Goal: Transaction & Acquisition: Book appointment/travel/reservation

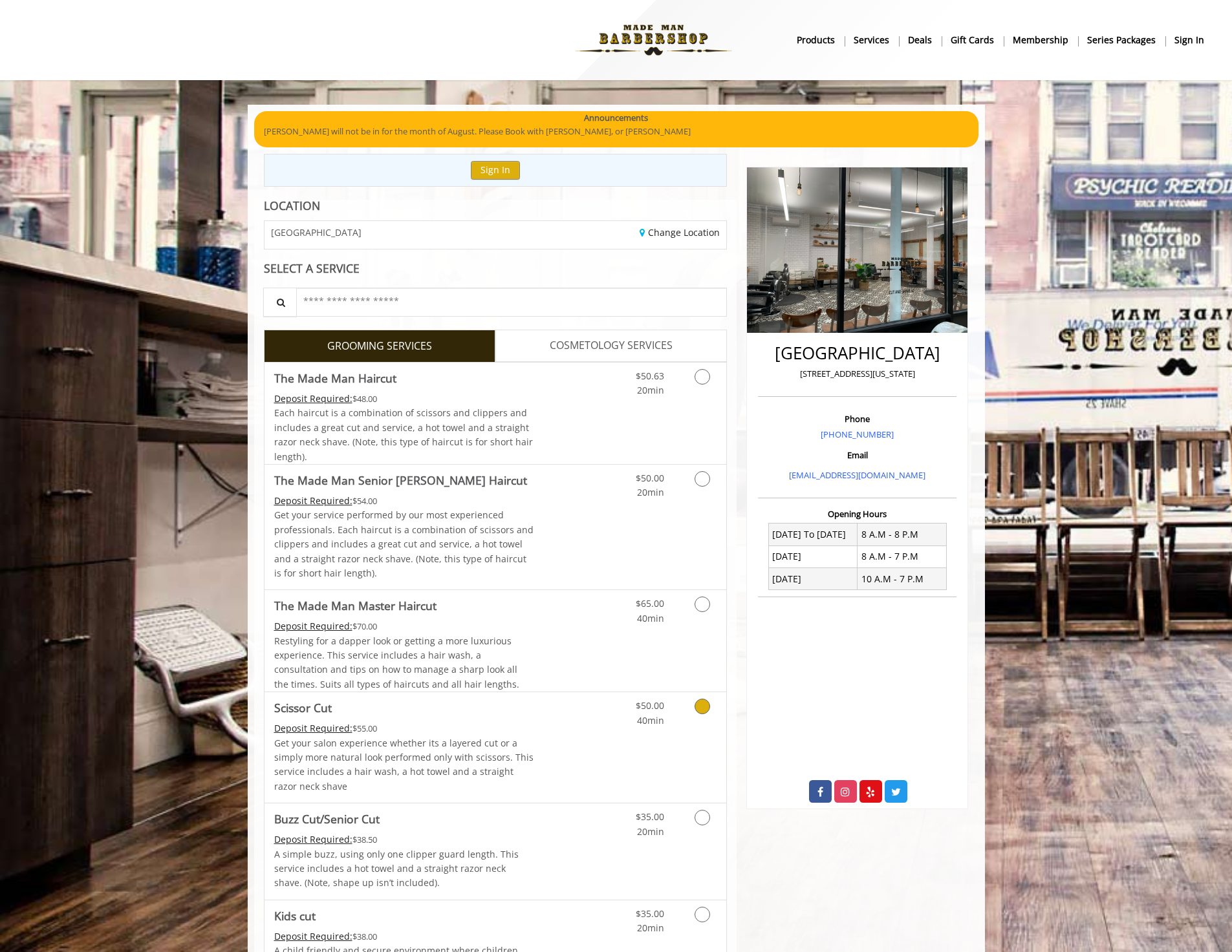
scroll to position [64, 0]
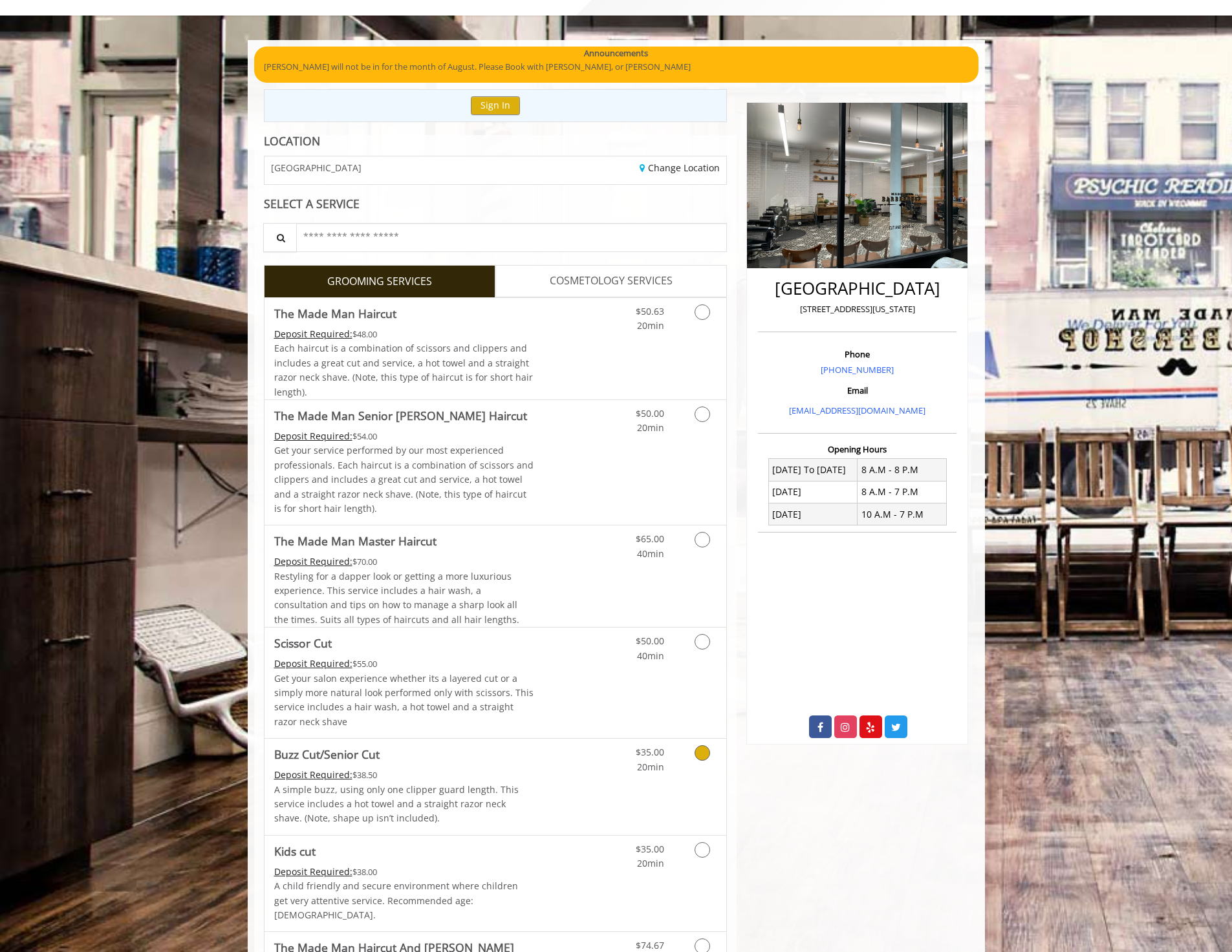
click at [704, 763] on link "Grooming services" at bounding box center [700, 756] width 33 height 36
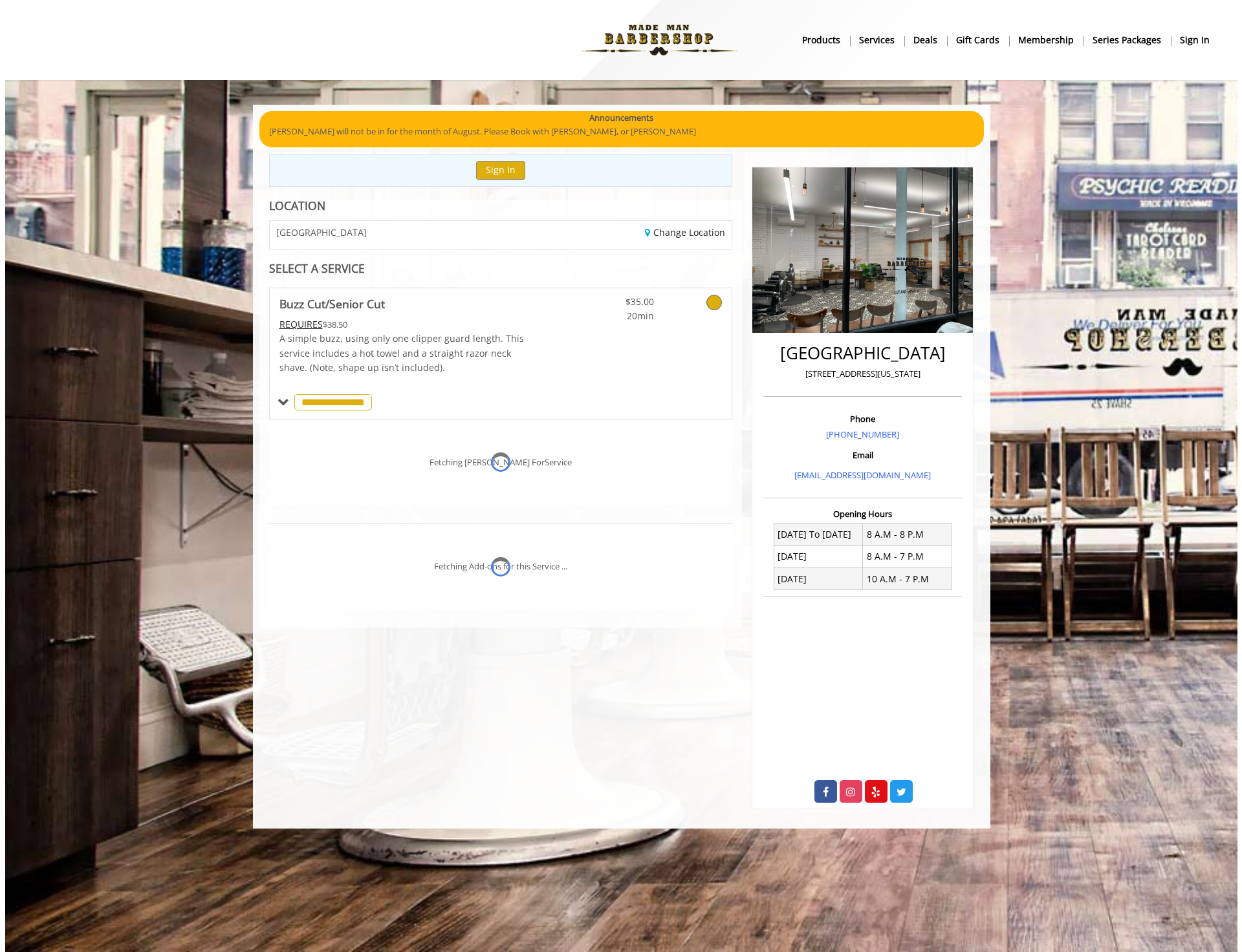
scroll to position [0, 0]
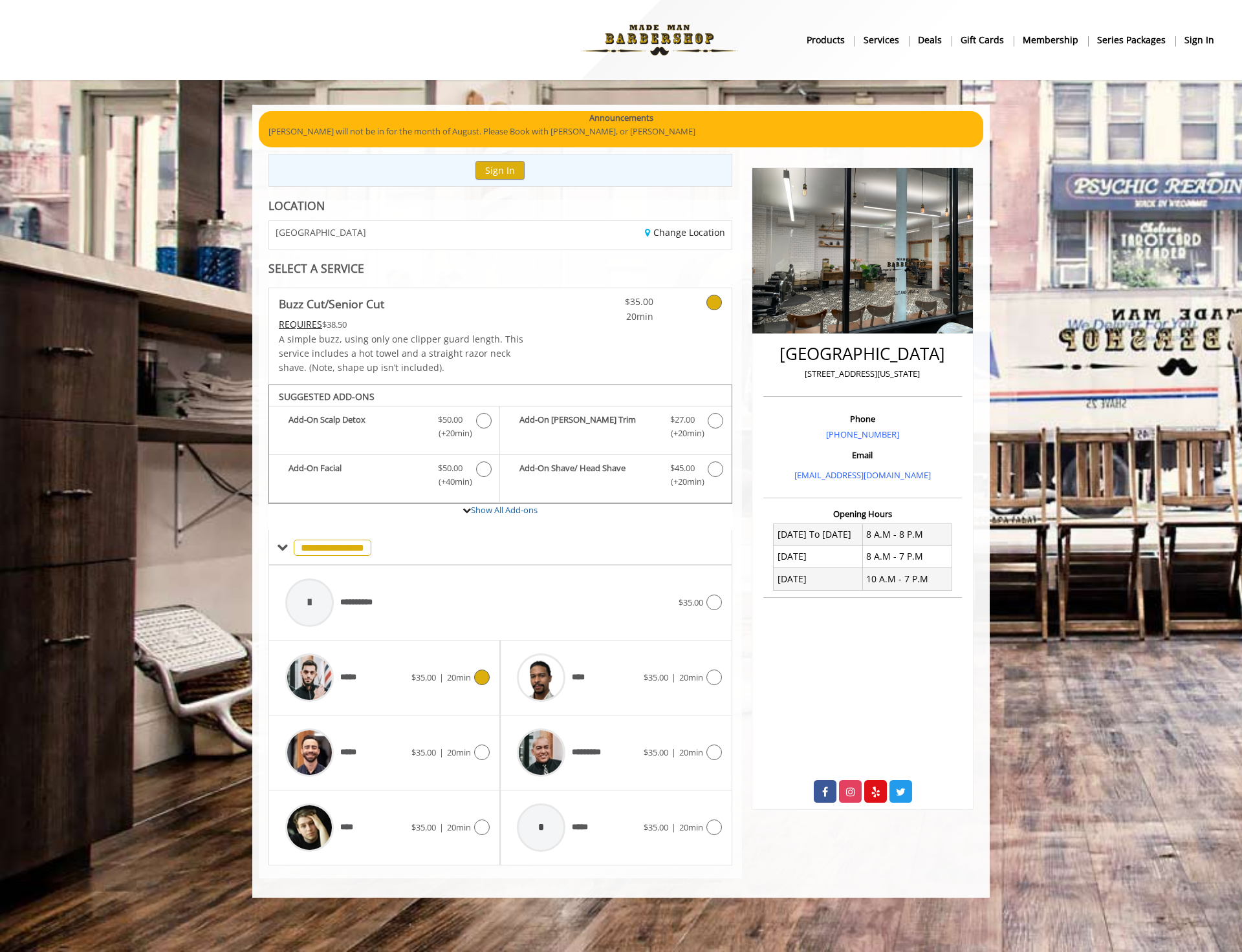
click at [389, 673] on div "*****" at bounding box center [345, 678] width 132 height 62
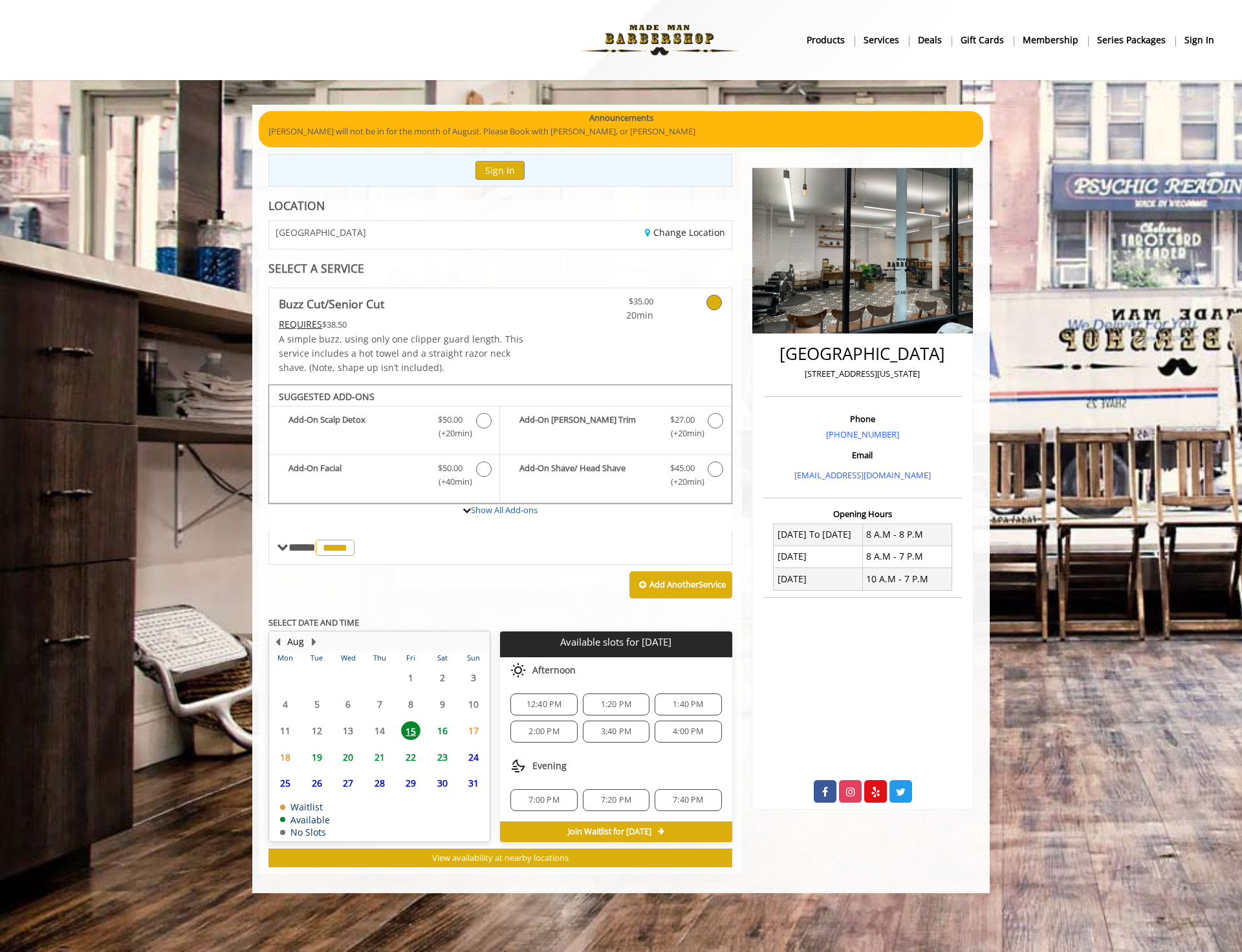
click at [380, 759] on span "21" at bounding box center [380, 756] width 20 height 19
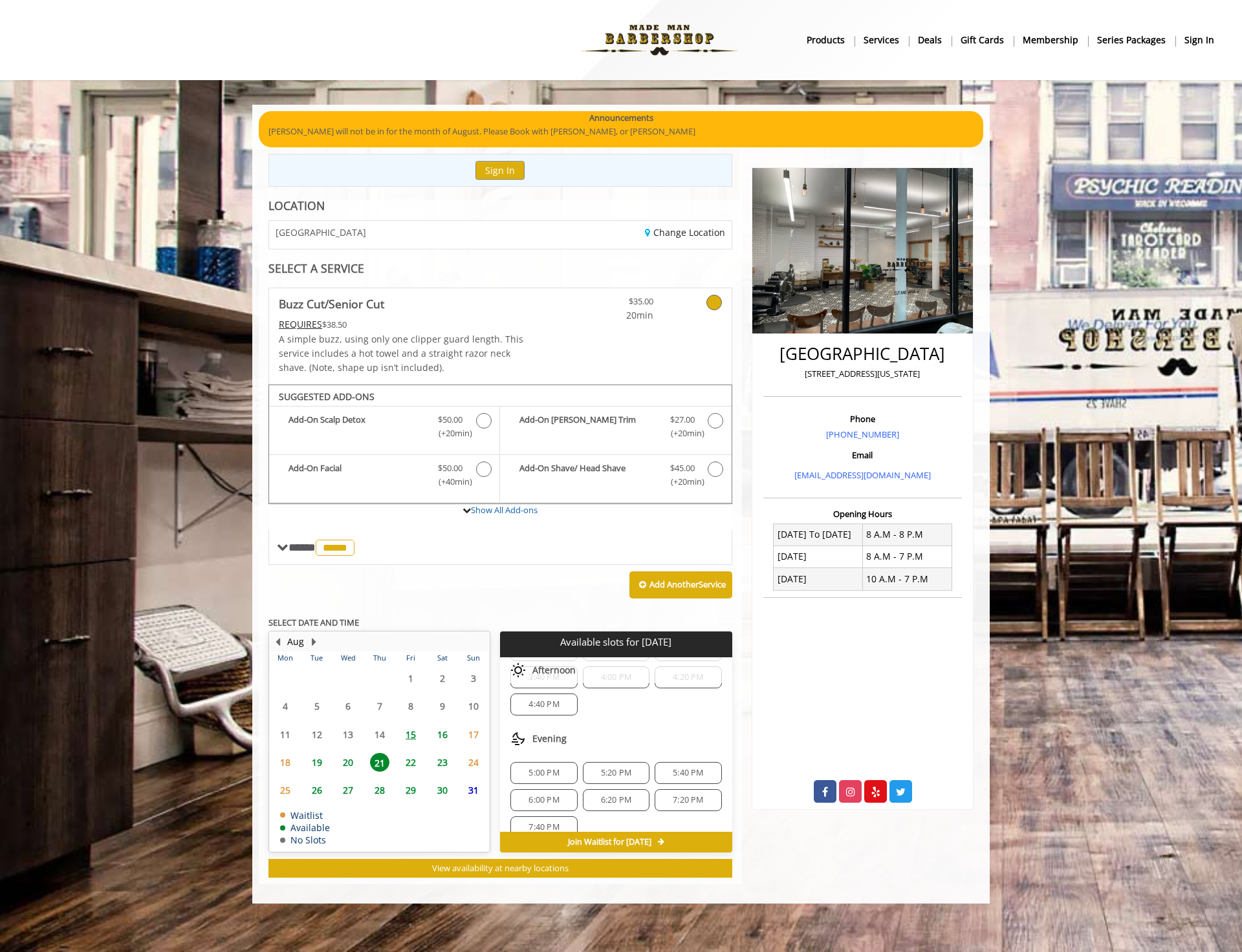
scroll to position [275, 0]
click at [584, 785] on div "6:20 PM" at bounding box center [616, 783] width 67 height 22
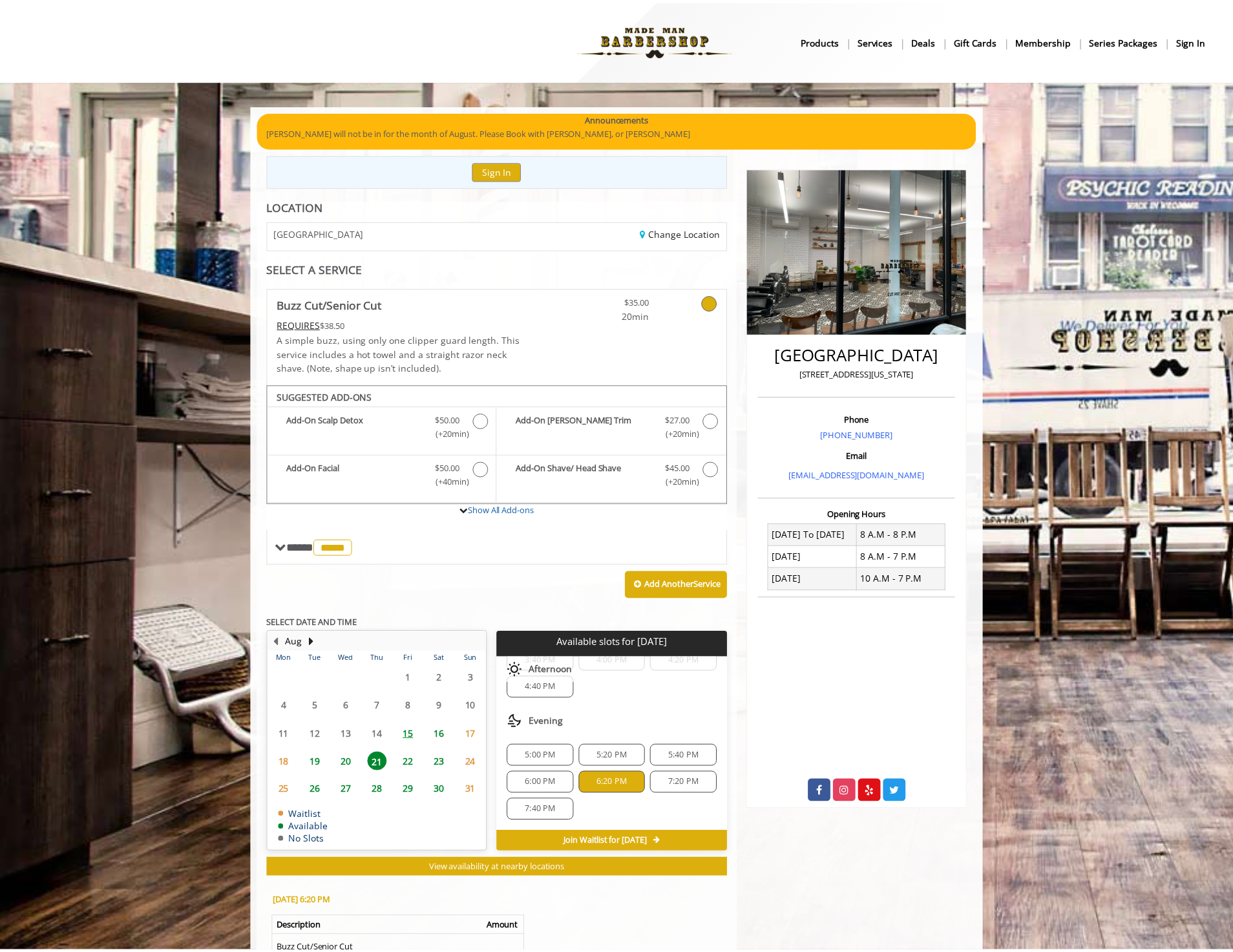
scroll to position [197, 0]
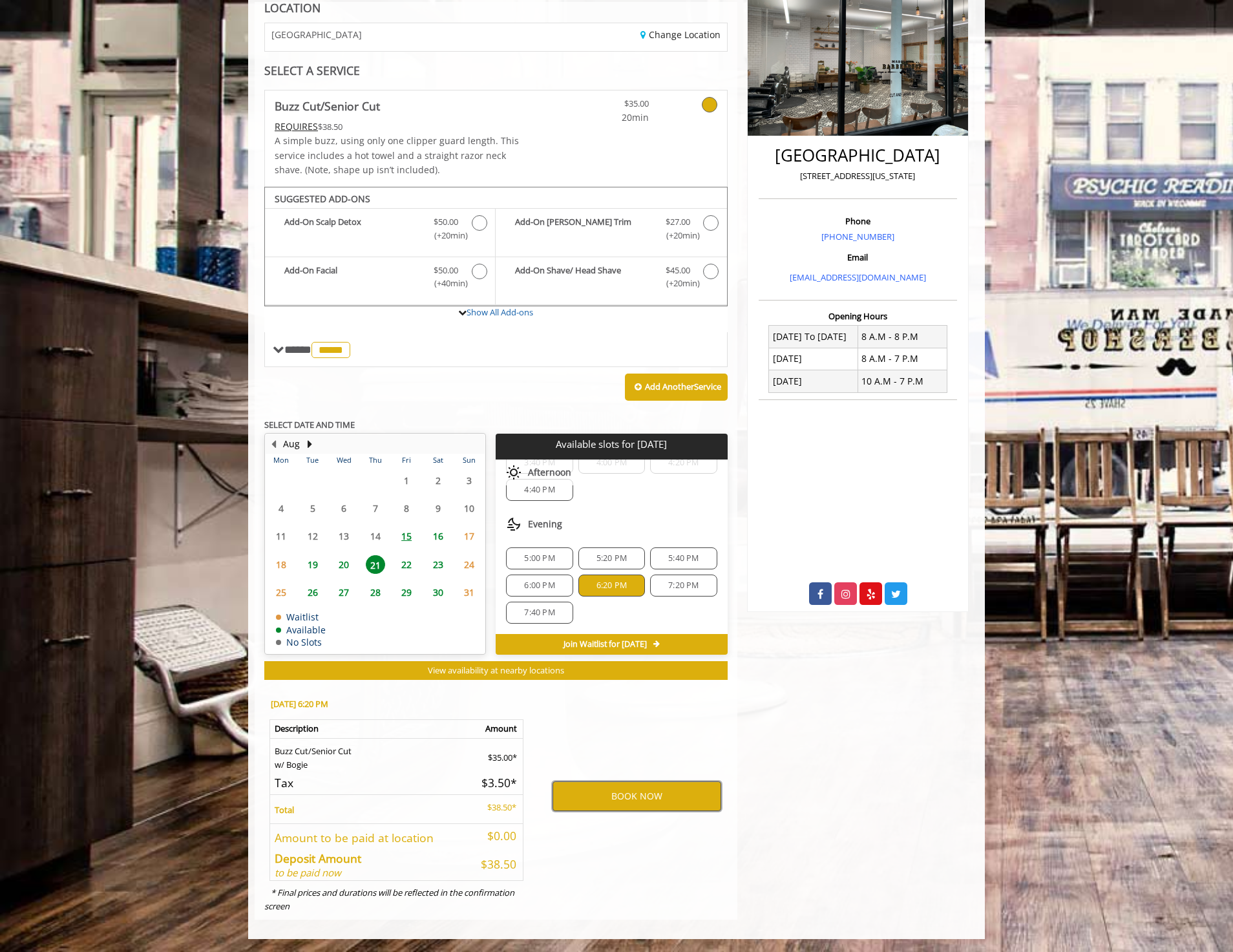
click at [612, 793] on button "BOOK NOW" at bounding box center [637, 796] width 169 height 29
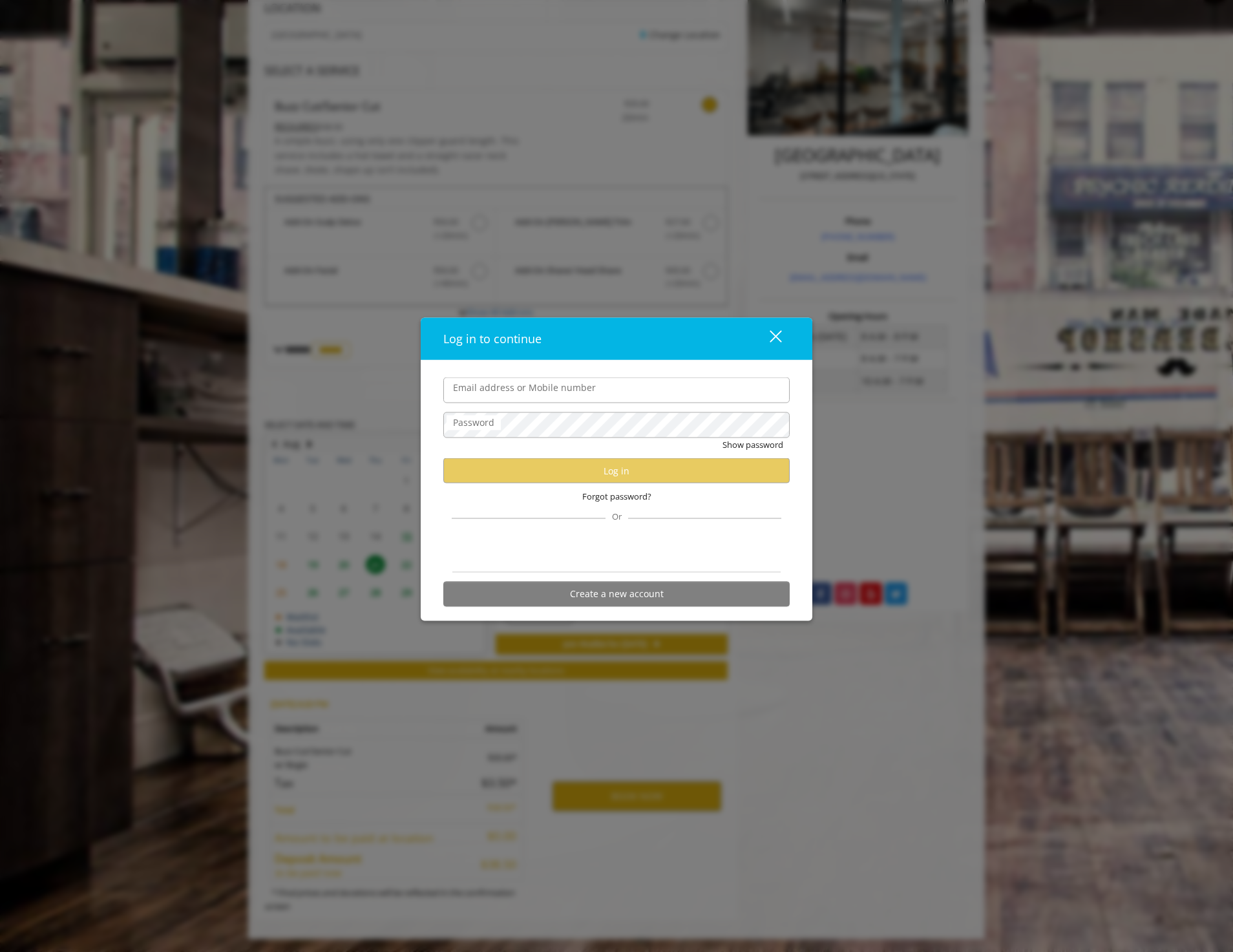
click at [519, 397] on input "Email address or Mobile number" at bounding box center [617, 390] width 346 height 26
type input "**********"
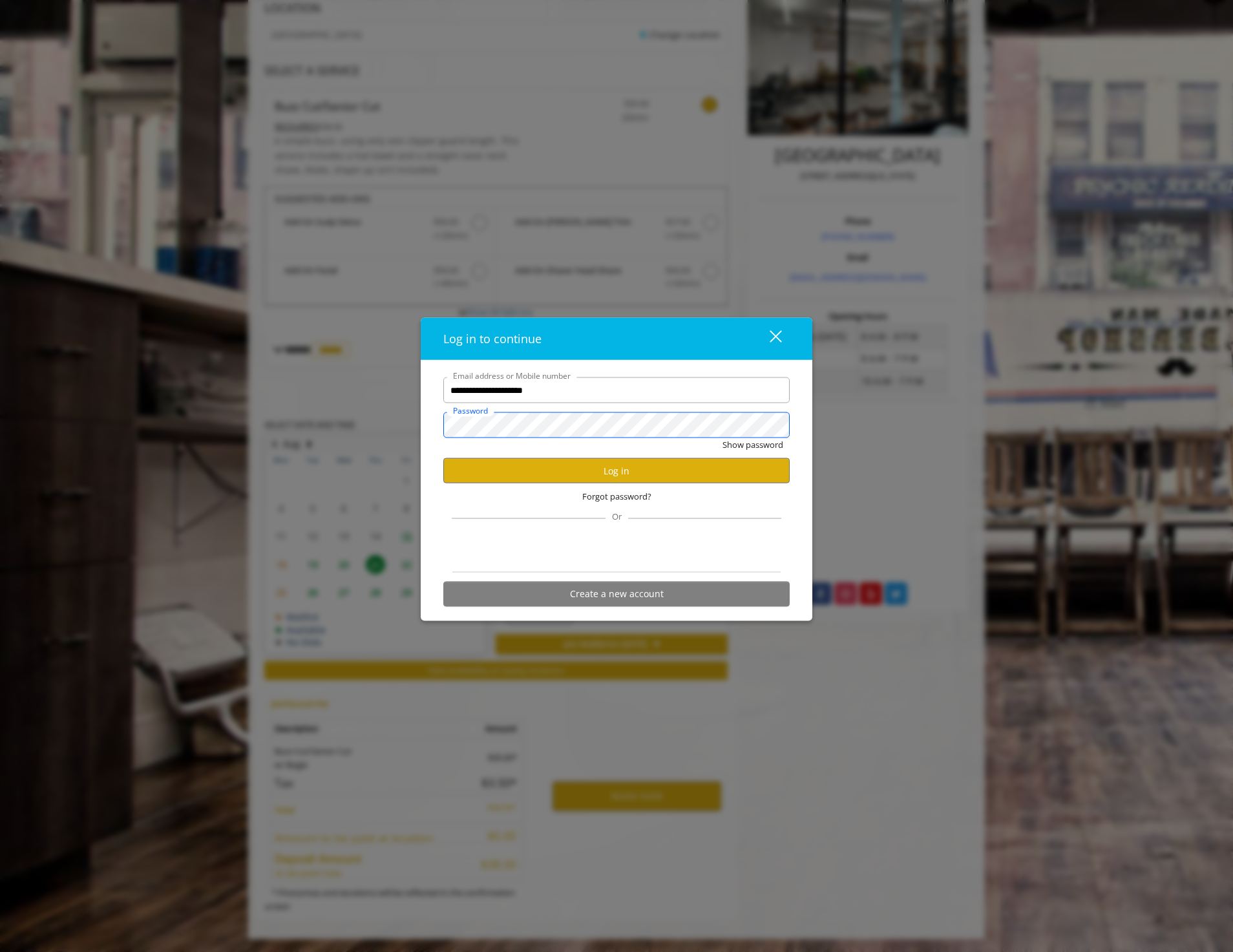
click at [722, 438] on button "Show password" at bounding box center [753, 445] width 61 height 13
click at [512, 464] on button "Log in" at bounding box center [617, 471] width 346 height 25
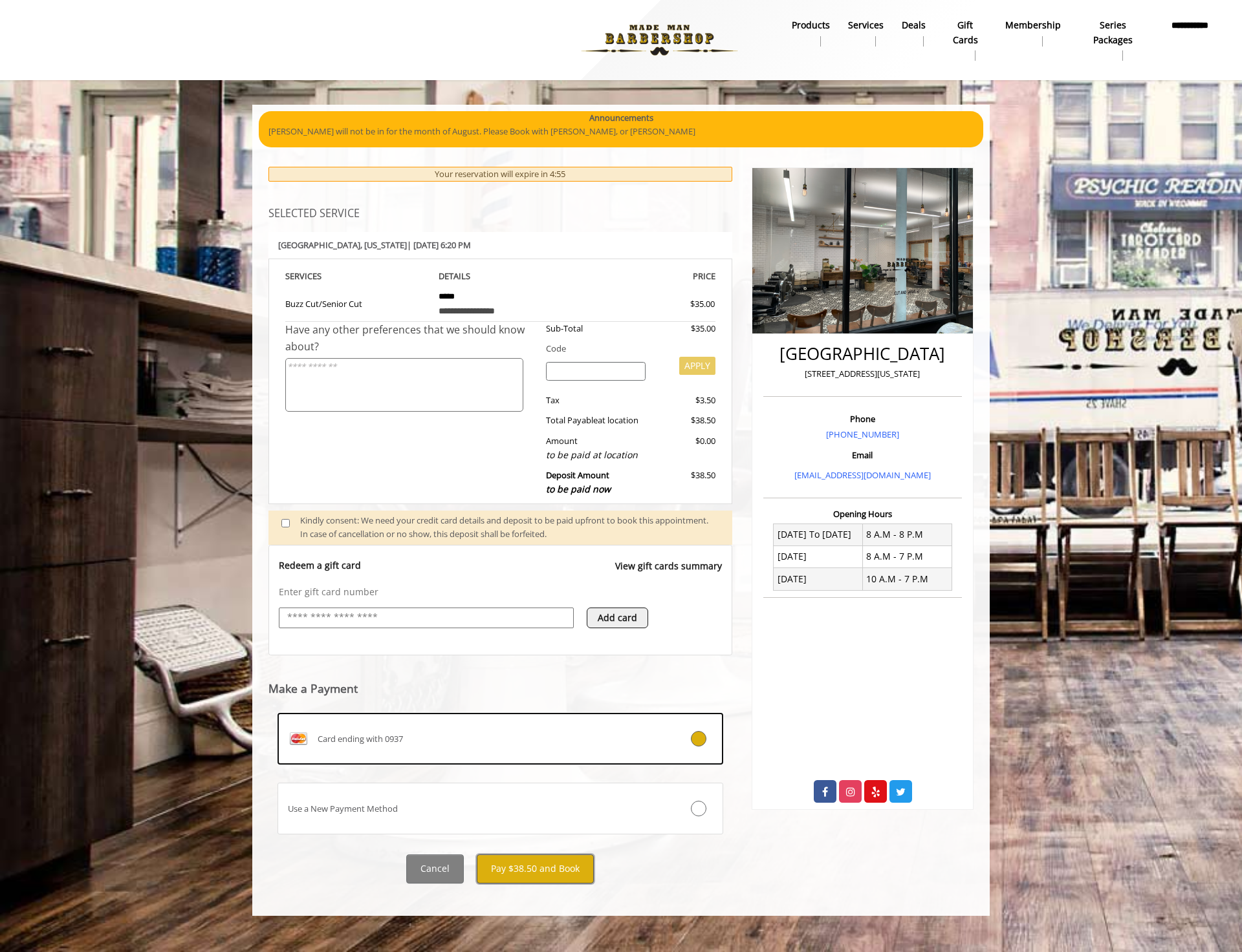
click at [535, 868] on button "Pay $38.50 and Book" at bounding box center [534, 869] width 117 height 29
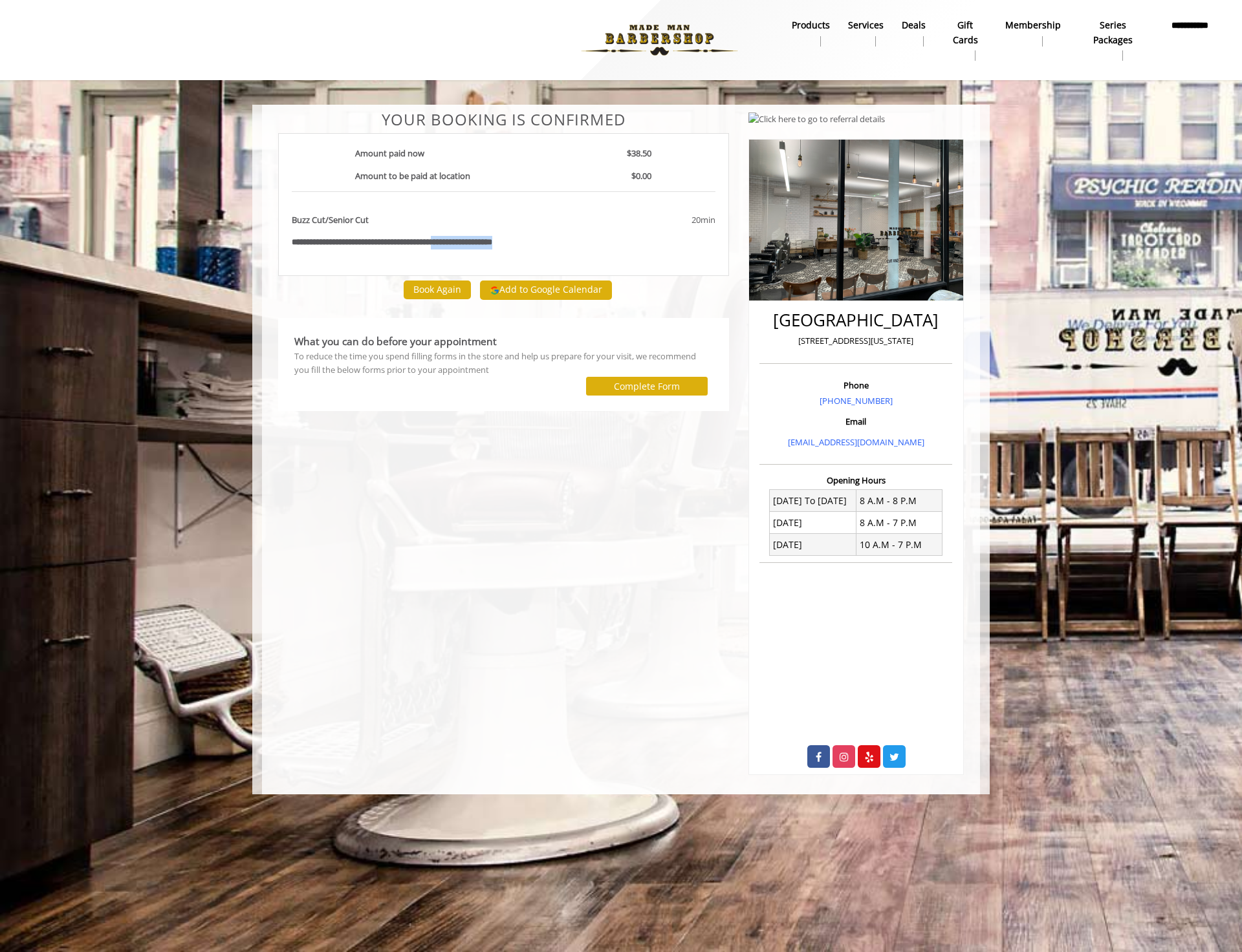
drag, startPoint x: 541, startPoint y: 244, endPoint x: 462, endPoint y: 240, distance: 79.1
click at [462, 240] on div "**********" at bounding box center [504, 242] width 443 height 13
